Goal: Task Accomplishment & Management: Manage account settings

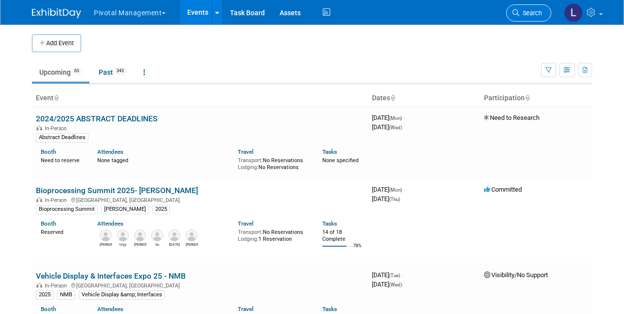
click at [528, 17] on link "Search" at bounding box center [528, 12] width 45 height 17
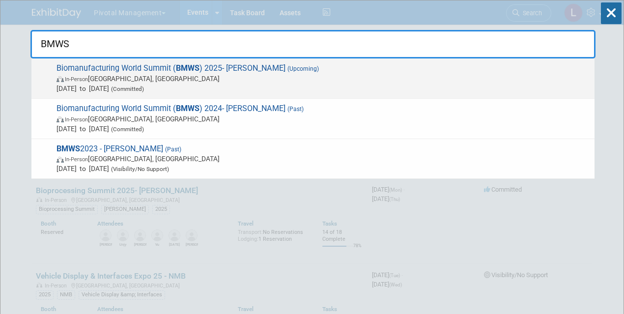
type input "BMWS"
click at [164, 75] on span "In-Person San Diego, CA" at bounding box center [323, 79] width 533 height 10
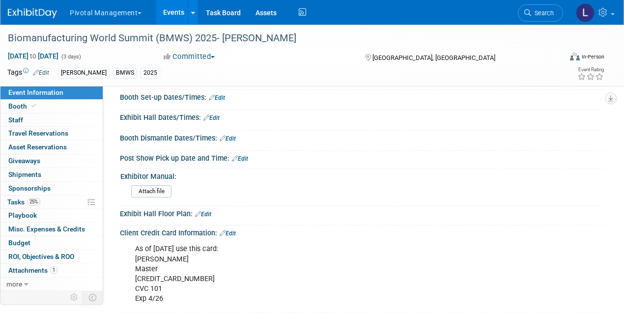
scroll to position [1719, 0]
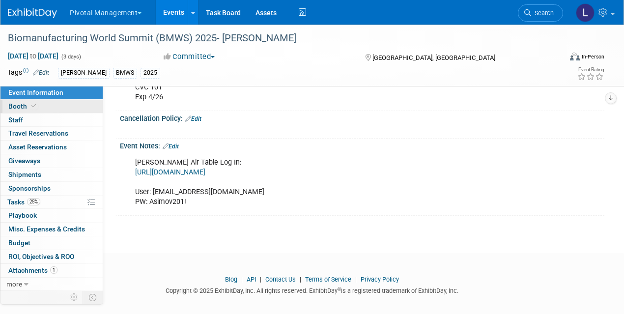
click at [51, 106] on link "Booth" at bounding box center [51, 106] width 102 height 13
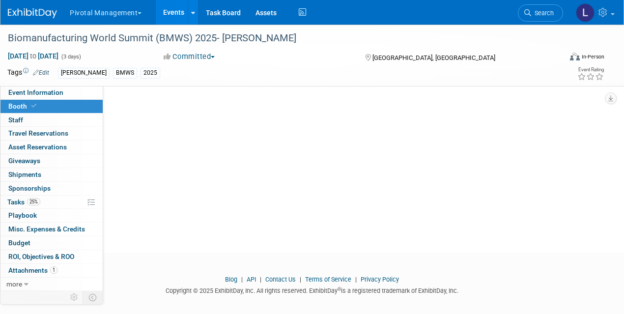
scroll to position [0, 0]
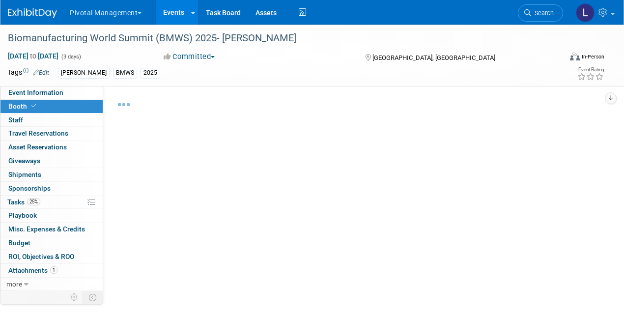
select select "Yes"
select select "Submitted to Accounting"
select select "Yes"
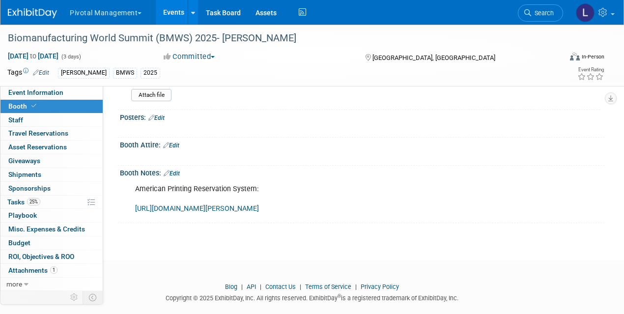
scroll to position [1478, 0]
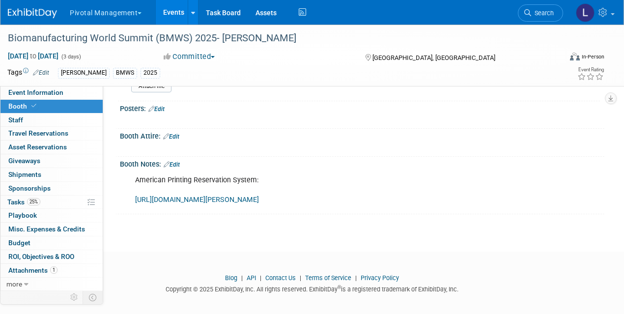
click at [229, 196] on link "[URL][DOMAIN_NAME][PERSON_NAME]" at bounding box center [197, 200] width 124 height 8
click at [20, 108] on span "Booth" at bounding box center [23, 106] width 30 height 8
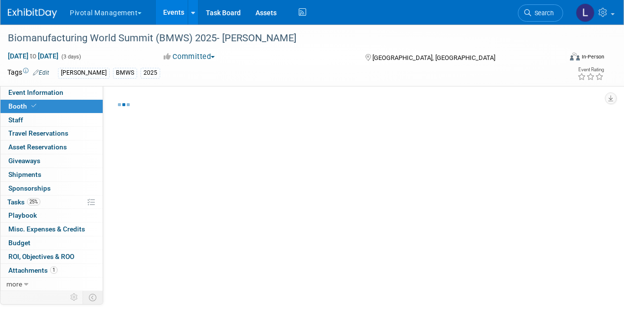
select select "Yes"
select select "Submitted to Accounting"
select select "Yes"
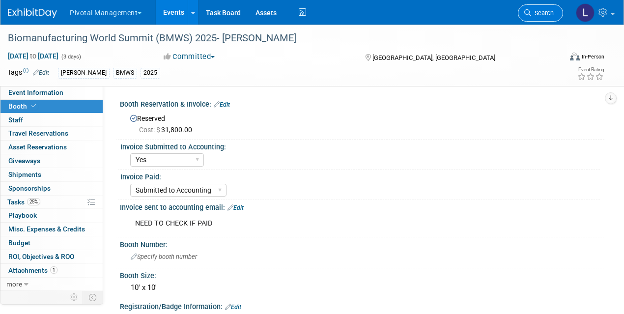
click at [533, 16] on span "Search" at bounding box center [542, 12] width 23 height 7
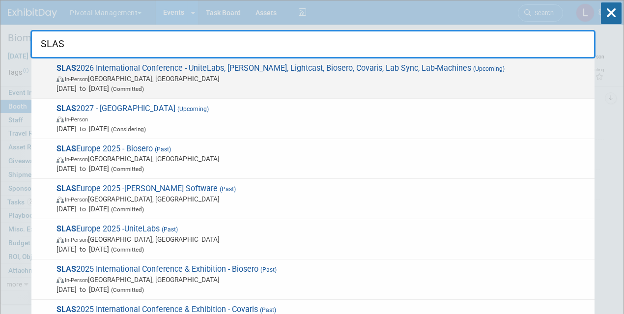
type input "SLAS"
click at [228, 82] on span "In-Person [GEOGRAPHIC_DATA], [GEOGRAPHIC_DATA]" at bounding box center [323, 79] width 533 height 10
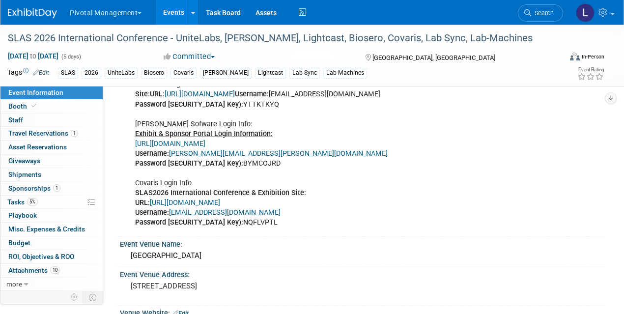
scroll to position [843, 0]
